Goal: Transaction & Acquisition: Purchase product/service

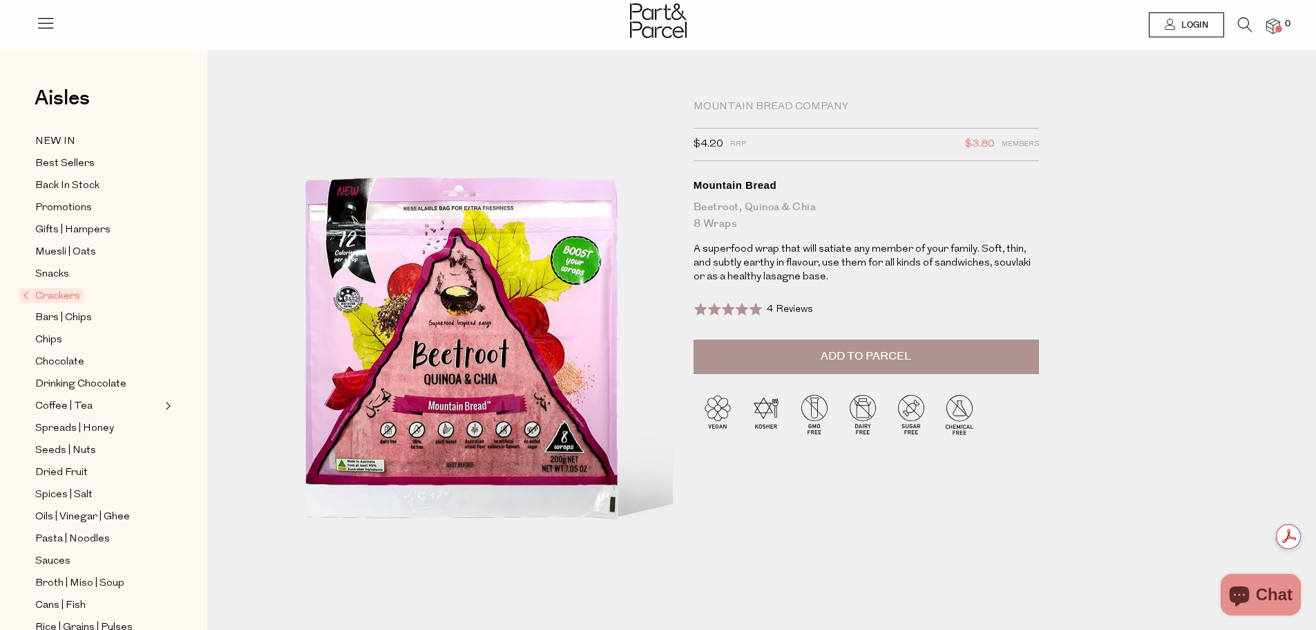
click at [897, 357] on span "Add to Parcel" at bounding box center [866, 356] width 91 height 16
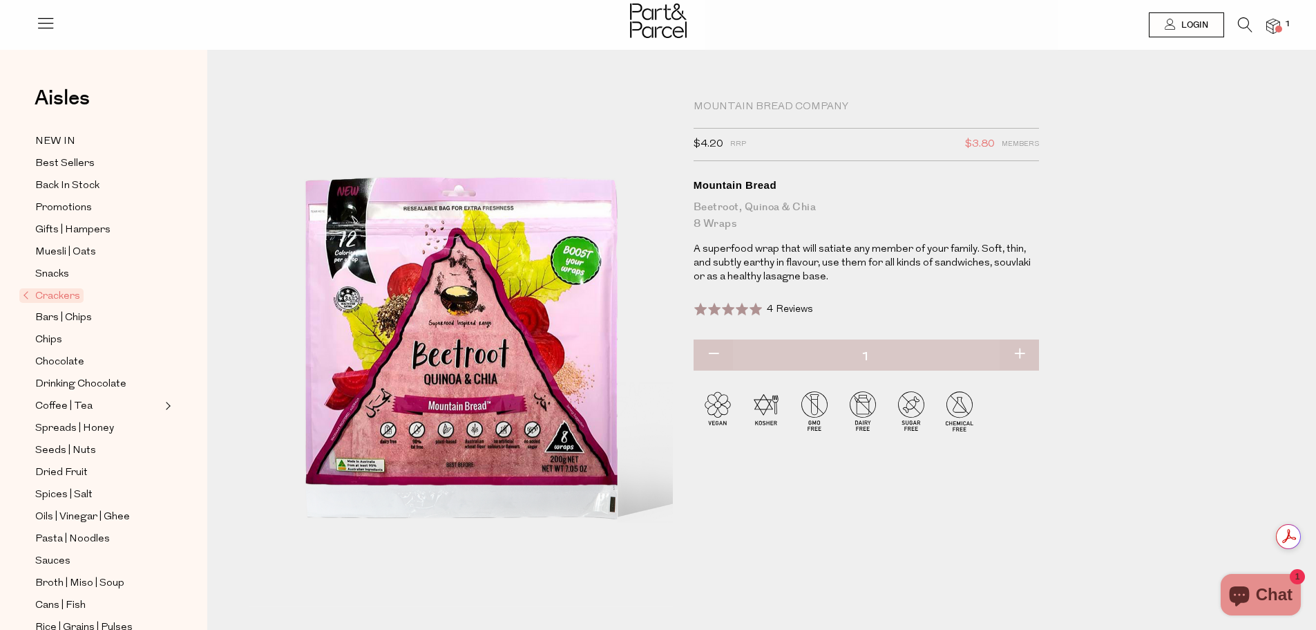
click at [1023, 349] on button "button" at bounding box center [1019, 354] width 39 height 30
type input "2"
click at [1023, 349] on button "button" at bounding box center [1019, 354] width 39 height 30
type input "3"
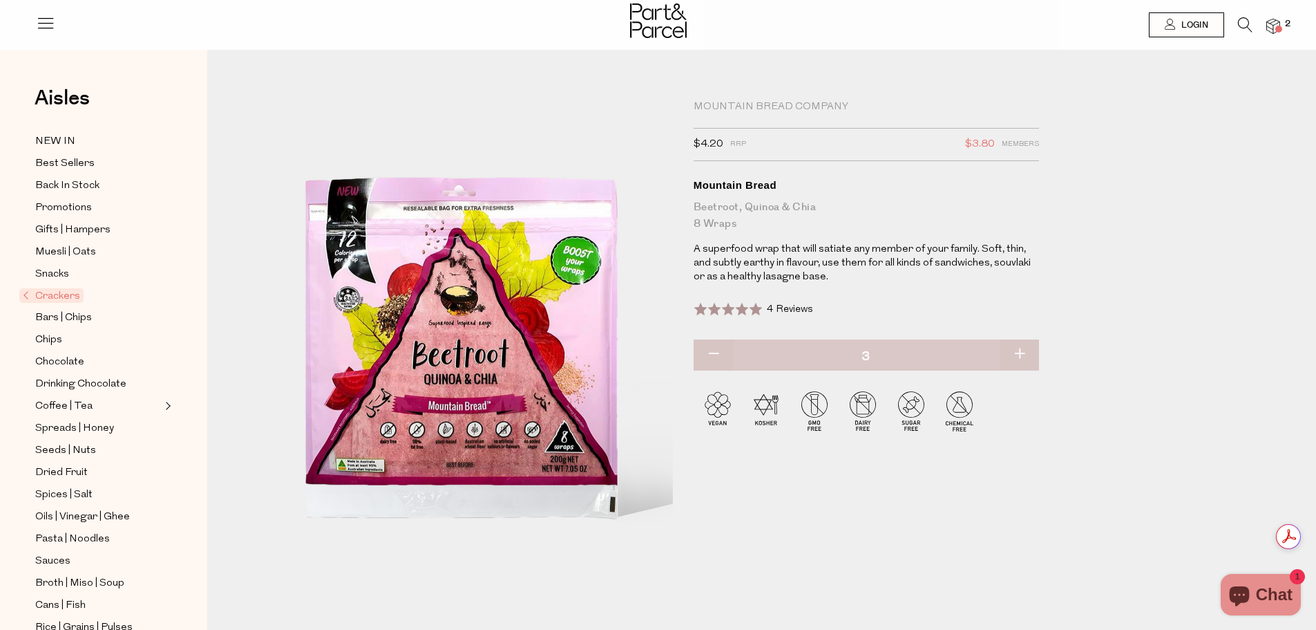
type input "3"
click at [1157, 326] on div "Mountain Bread Company $4.20 RRP $3.80 Members Available: In Stock Mountain Bre…" at bounding box center [772, 374] width 1068 height 567
drag, startPoint x: 698, startPoint y: 353, endPoint x: 738, endPoint y: 352, distance: 40.1
click at [699, 353] on button "button" at bounding box center [713, 354] width 39 height 30
type input "2"
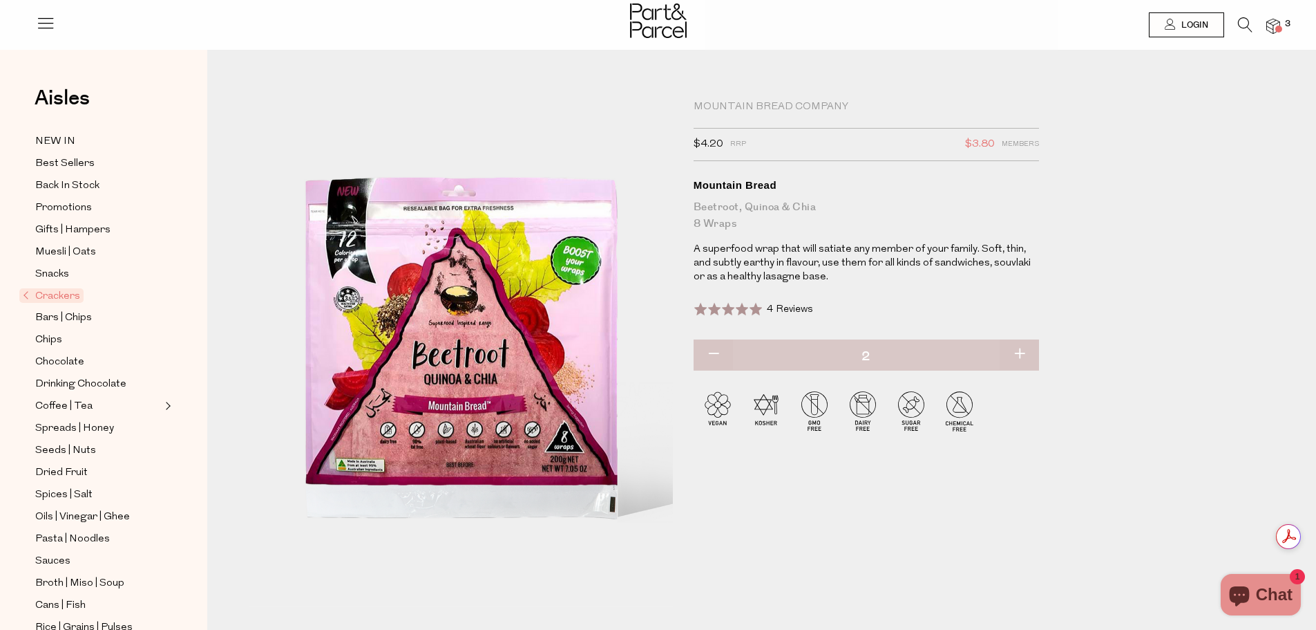
type input "2"
click at [1184, 321] on div "Mountain Bread Company $4.20 RRP $3.80 Members Available: In Stock Mountain Bre…" at bounding box center [772, 374] width 1068 height 567
click at [1272, 23] on img at bounding box center [1274, 27] width 14 height 16
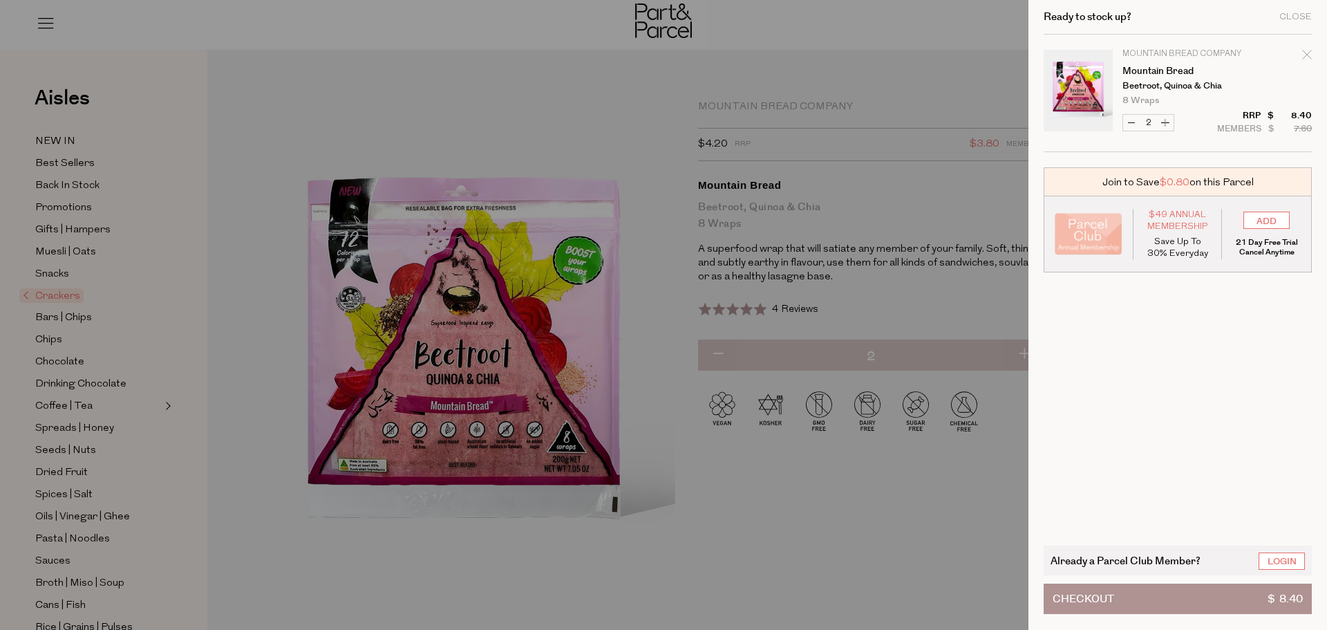
click at [1204, 603] on button "Checkout $ 8.40" at bounding box center [1177, 598] width 268 height 30
